Goal: Check status: Check status

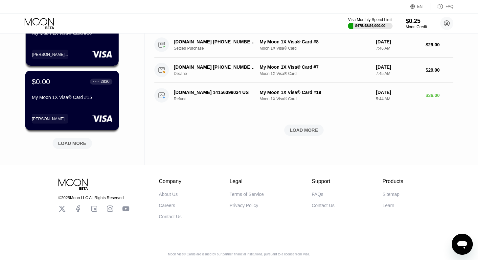
scroll to position [275, 0]
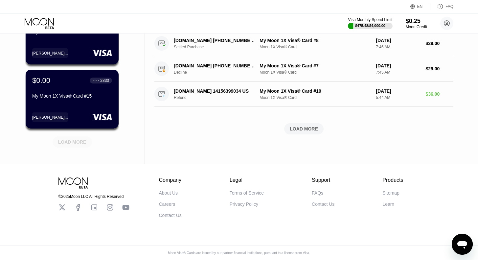
click at [72, 139] on div "LOAD MORE" at bounding box center [72, 142] width 28 height 6
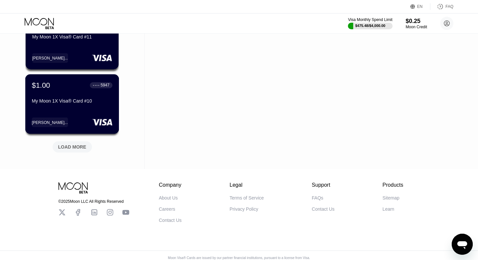
scroll to position [595, 0]
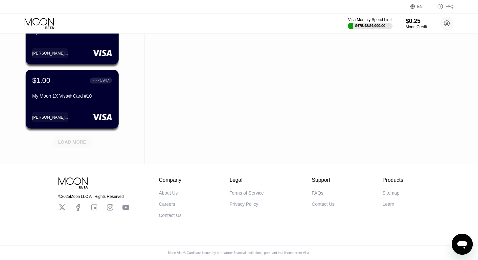
click at [69, 139] on div "LOAD MORE" at bounding box center [72, 142] width 28 height 6
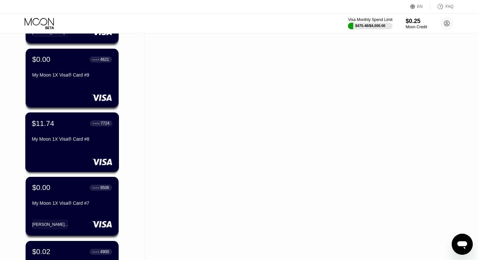
scroll to position [673, 0]
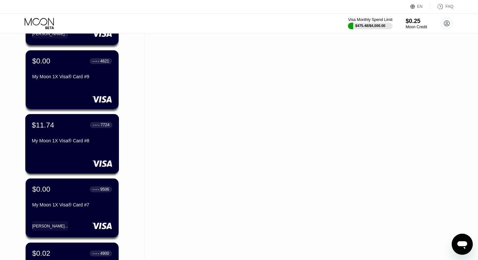
click at [57, 146] on div "My Moon 1X Visa® Card #8" at bounding box center [72, 142] width 80 height 8
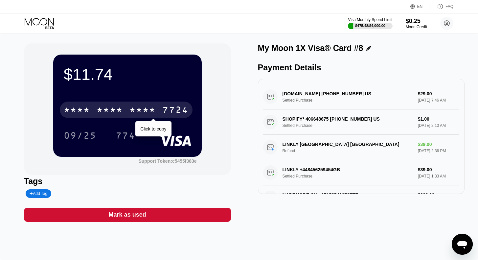
click at [132, 110] on div "* * * *" at bounding box center [142, 110] width 26 height 11
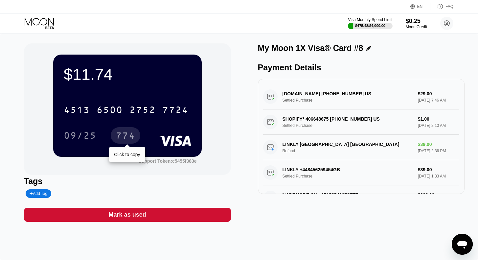
click at [125, 138] on div "774" at bounding box center [126, 136] width 20 height 11
